Goal: Information Seeking & Learning: Learn about a topic

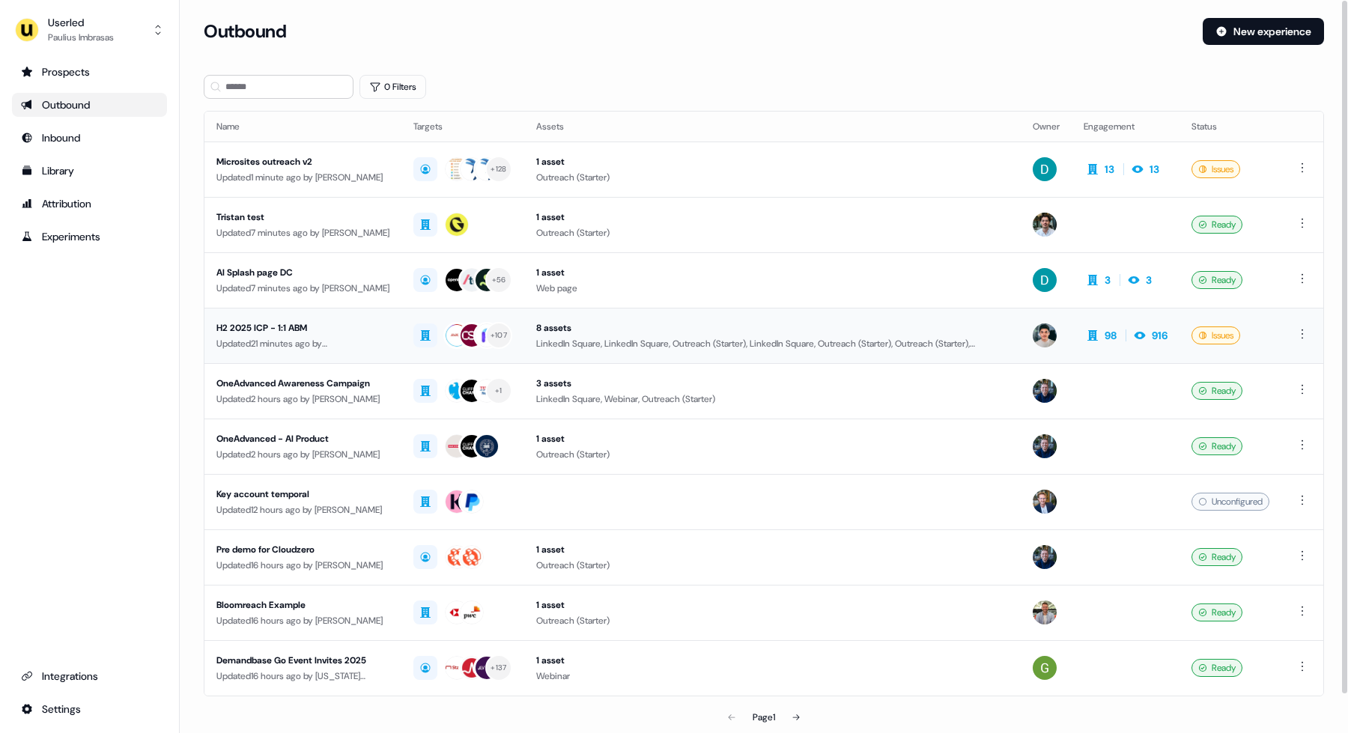
click at [285, 327] on div "H2 2025 ICP - 1:1 ABM" at bounding box center [302, 328] width 173 height 15
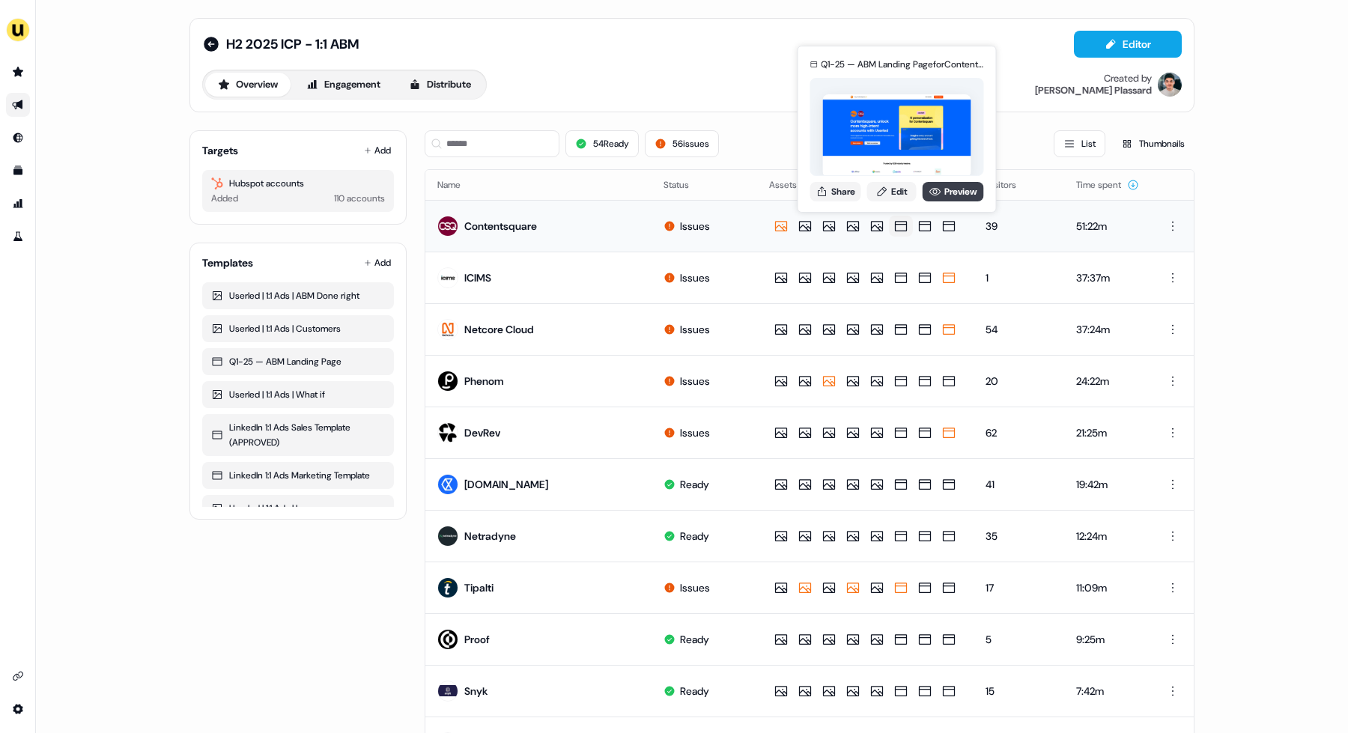
click at [943, 195] on link "Preview" at bounding box center [953, 191] width 61 height 19
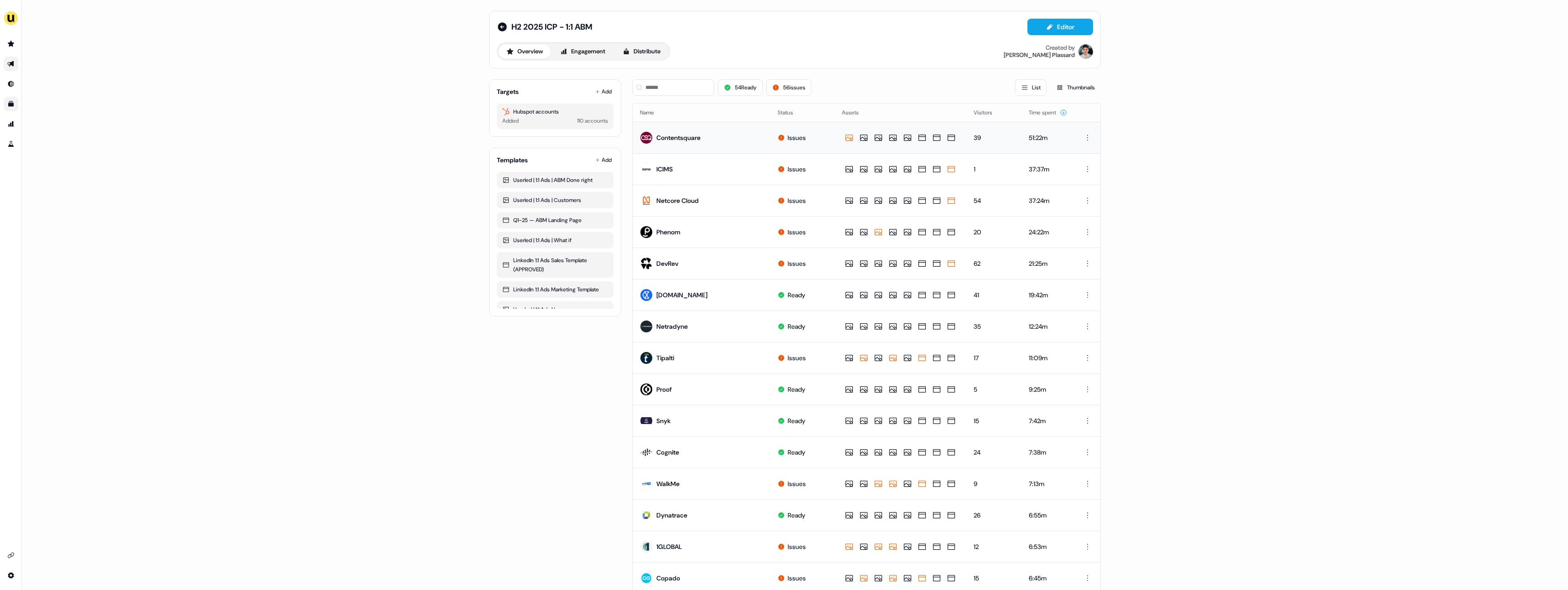
click at [16, 102] on link "Go to templates" at bounding box center [11, 104] width 15 height 15
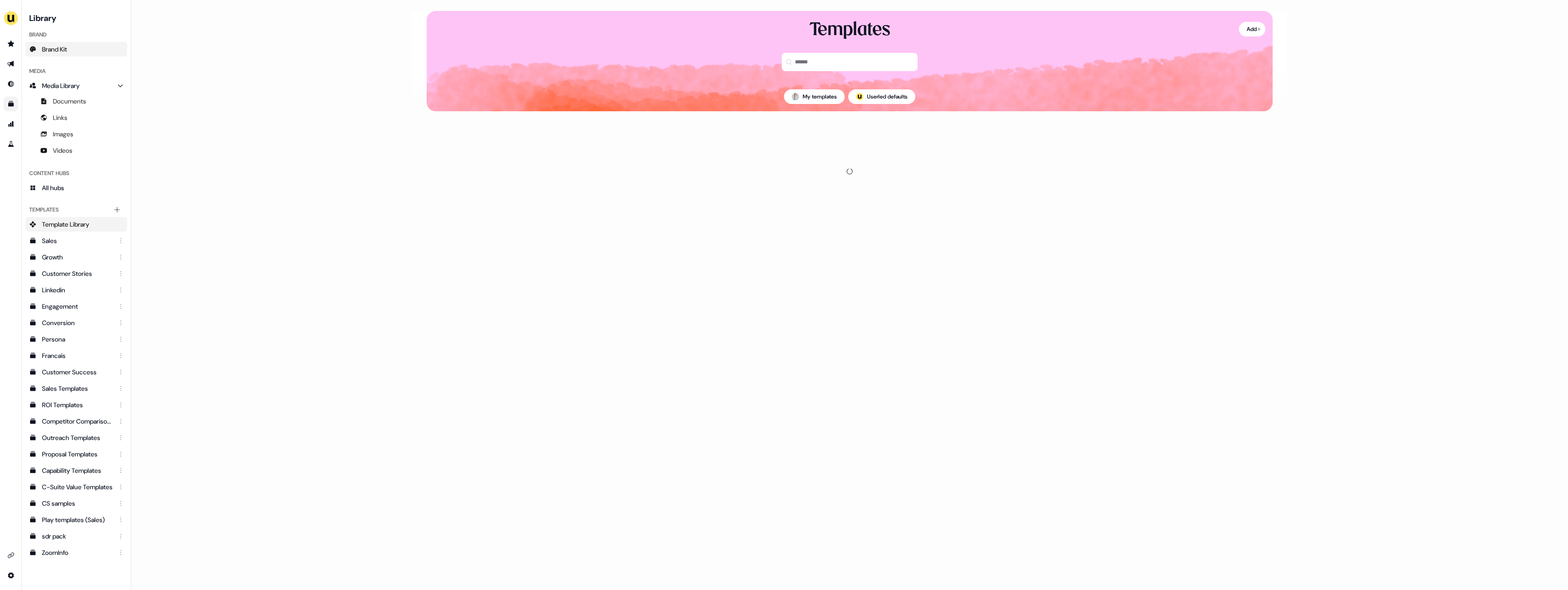
click at [62, 53] on span "Brand Kit" at bounding box center [54, 49] width 25 height 9
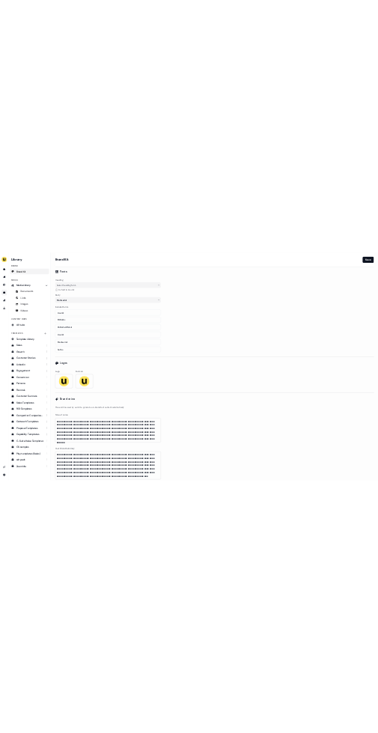
scroll to position [253, 0]
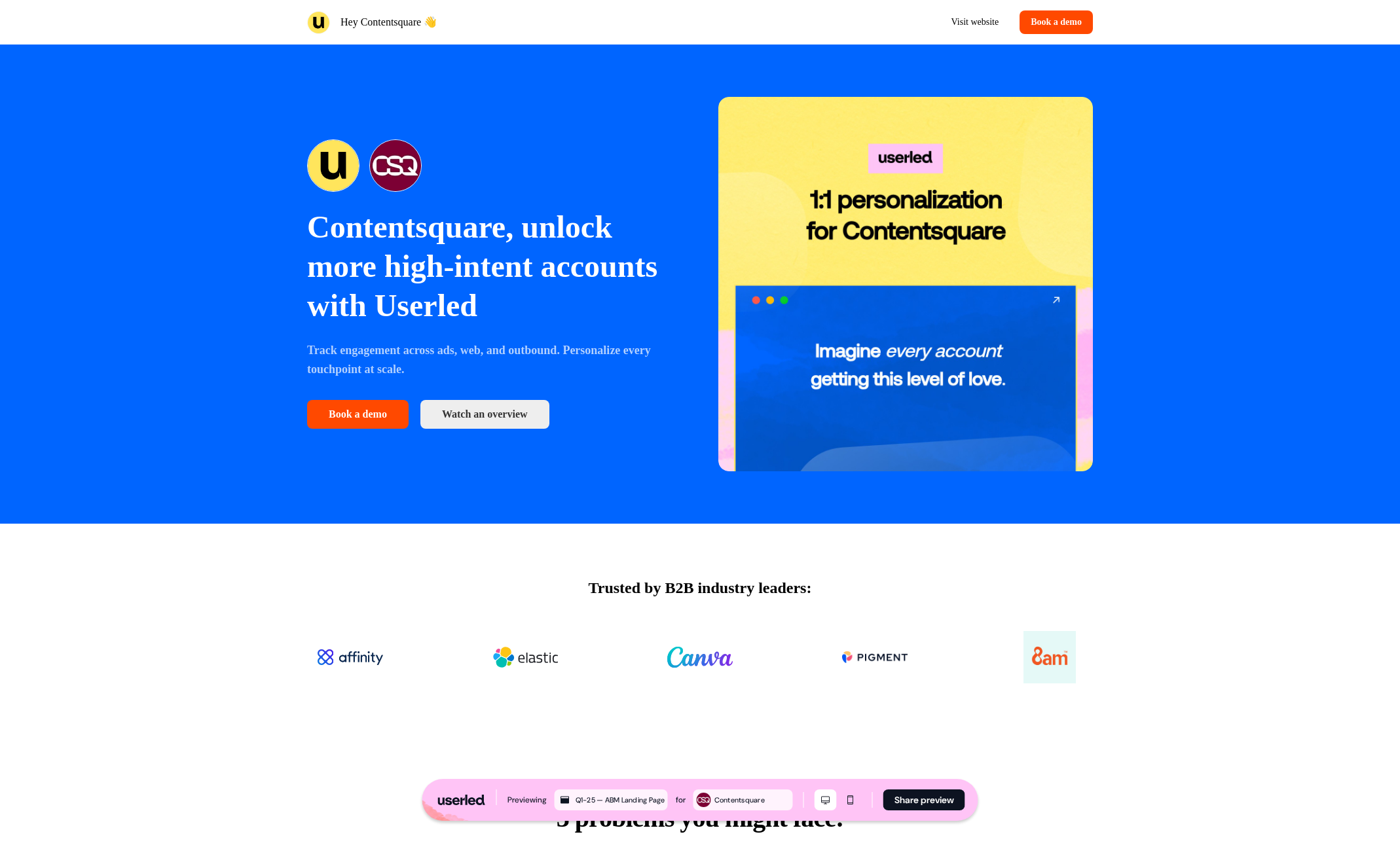
click at [554, 25] on div "Hey Contentsquare 👋" at bounding box center [500, 23] width 387 height 23
click at [1252, 155] on div "Contentsquare, unlock more high-intent accounts with Userled Track engagement a…" at bounding box center [700, 284] width 1400 height 479
